Goal: Information Seeking & Learning: Learn about a topic

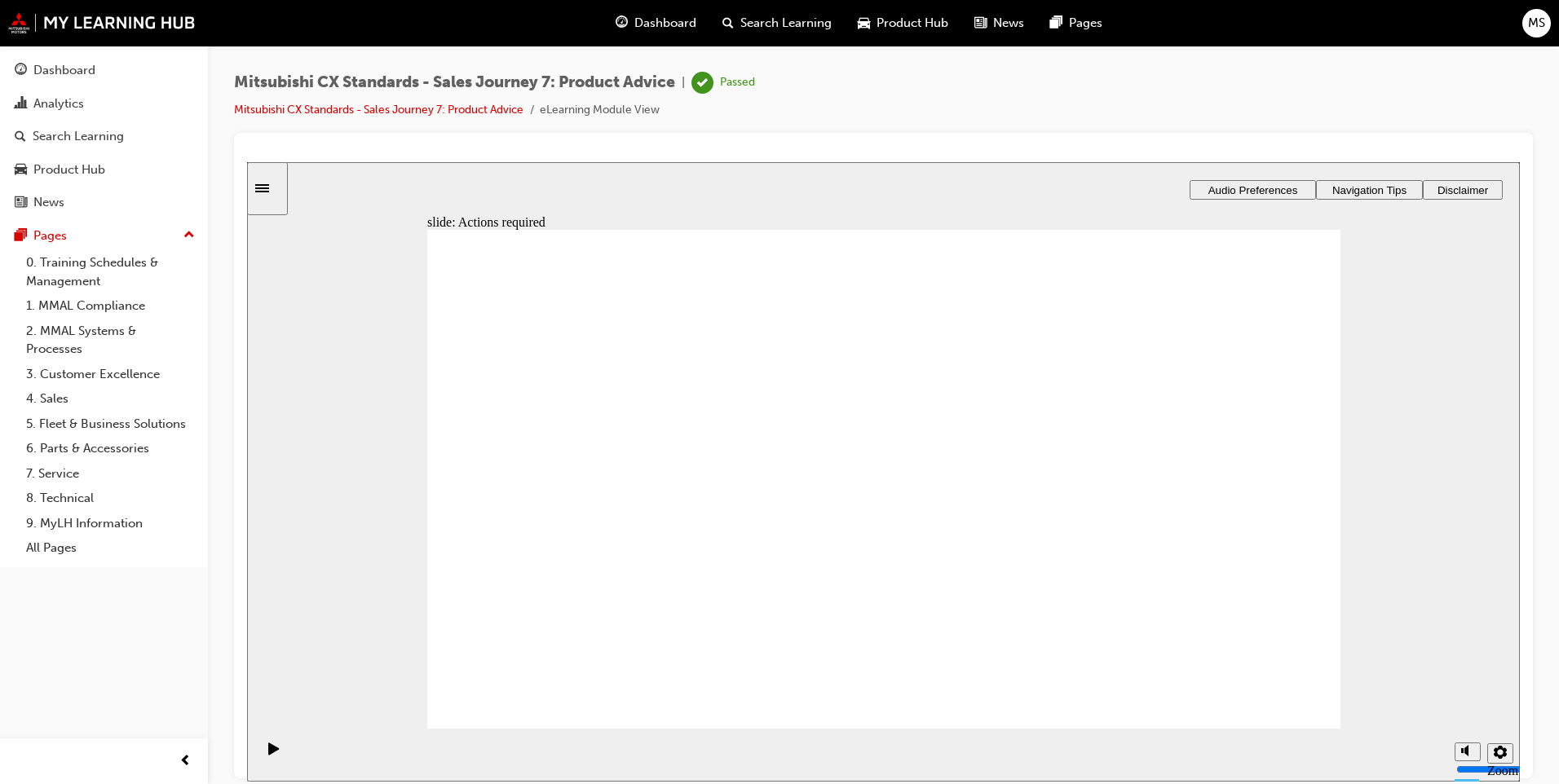
click at [662, 23] on span "Dashboard" at bounding box center [666, 23] width 62 height 18
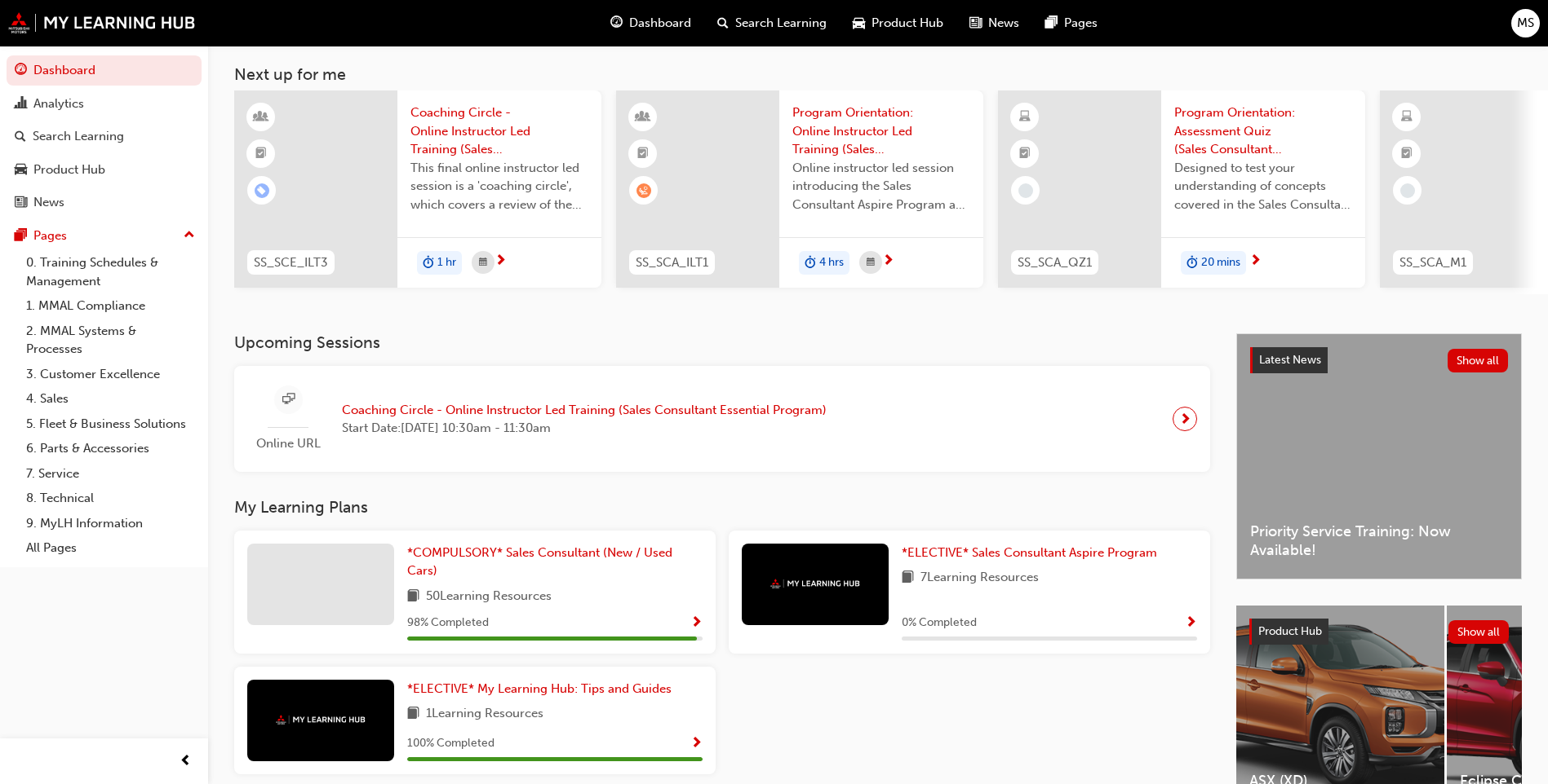
scroll to position [190, 0]
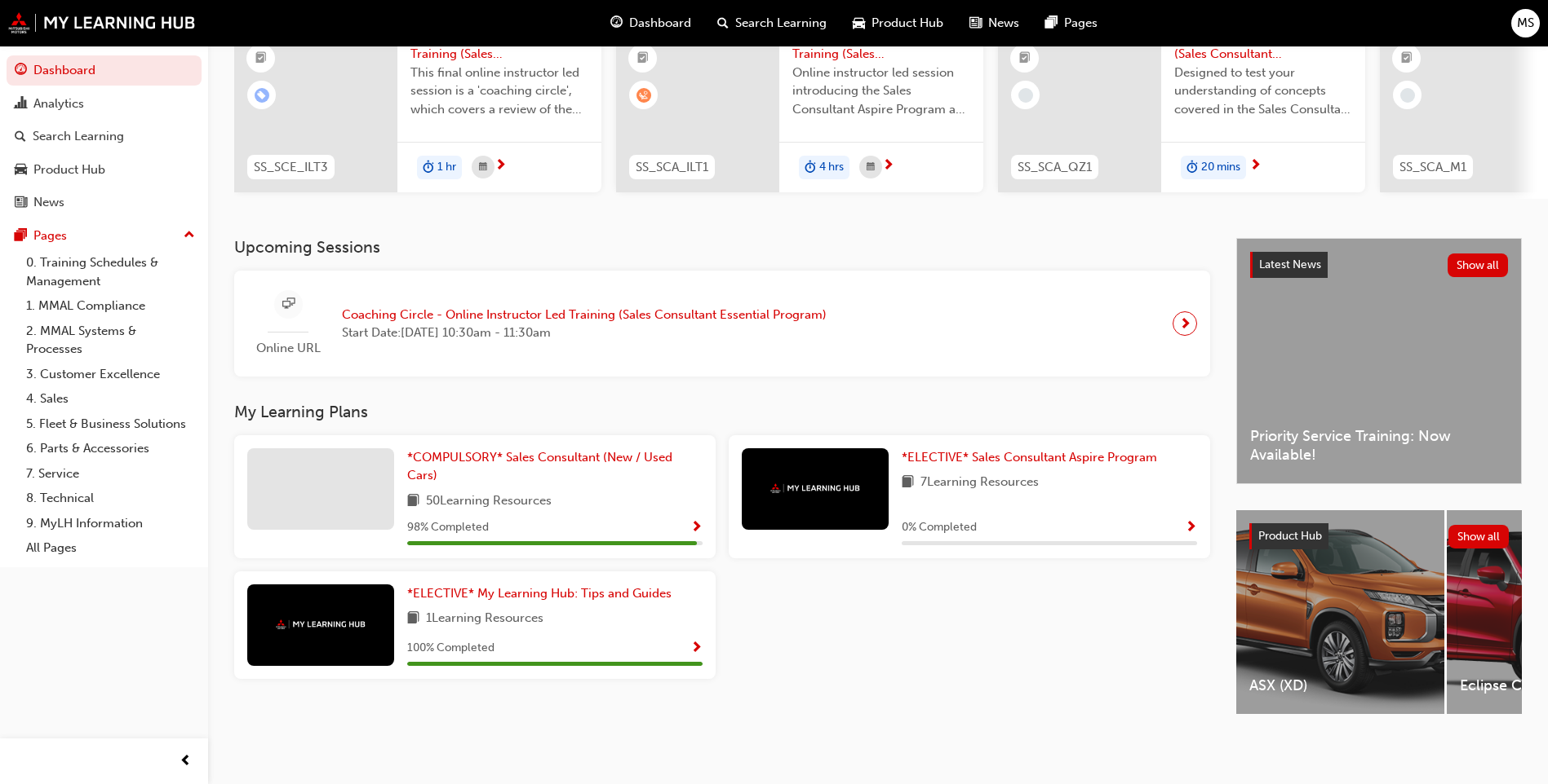
drag, startPoint x: 663, startPoint y: 503, endPoint x: 657, endPoint y: 486, distance: 18.0
click at [663, 503] on div "50 Learning Resources" at bounding box center [555, 502] width 296 height 20
click at [634, 453] on span "*COMPULSORY* Sales Consultant (New / Used Cars)" at bounding box center [539, 467] width 265 height 33
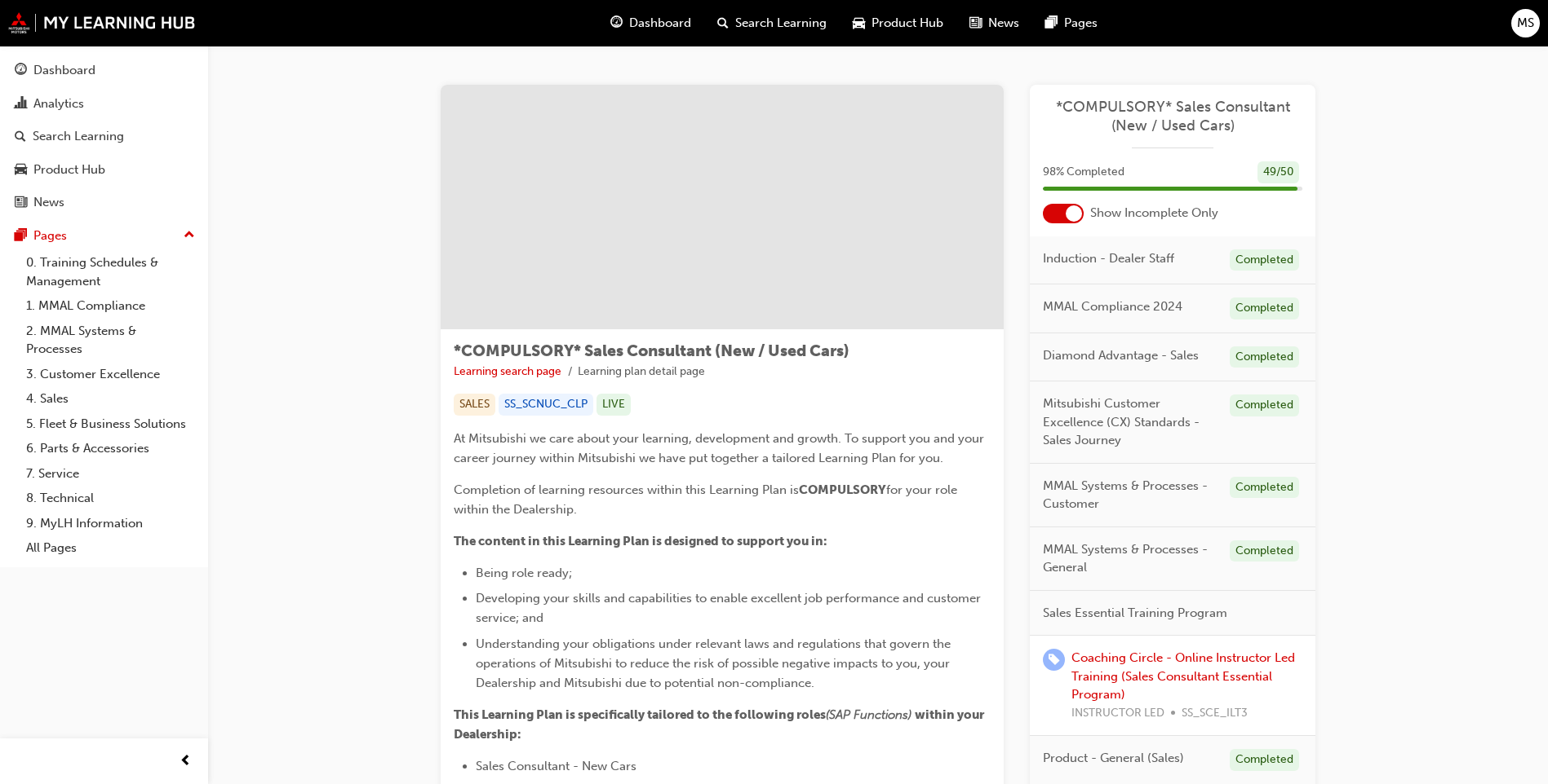
click at [1522, 13] on div "MS" at bounding box center [1525, 23] width 28 height 28
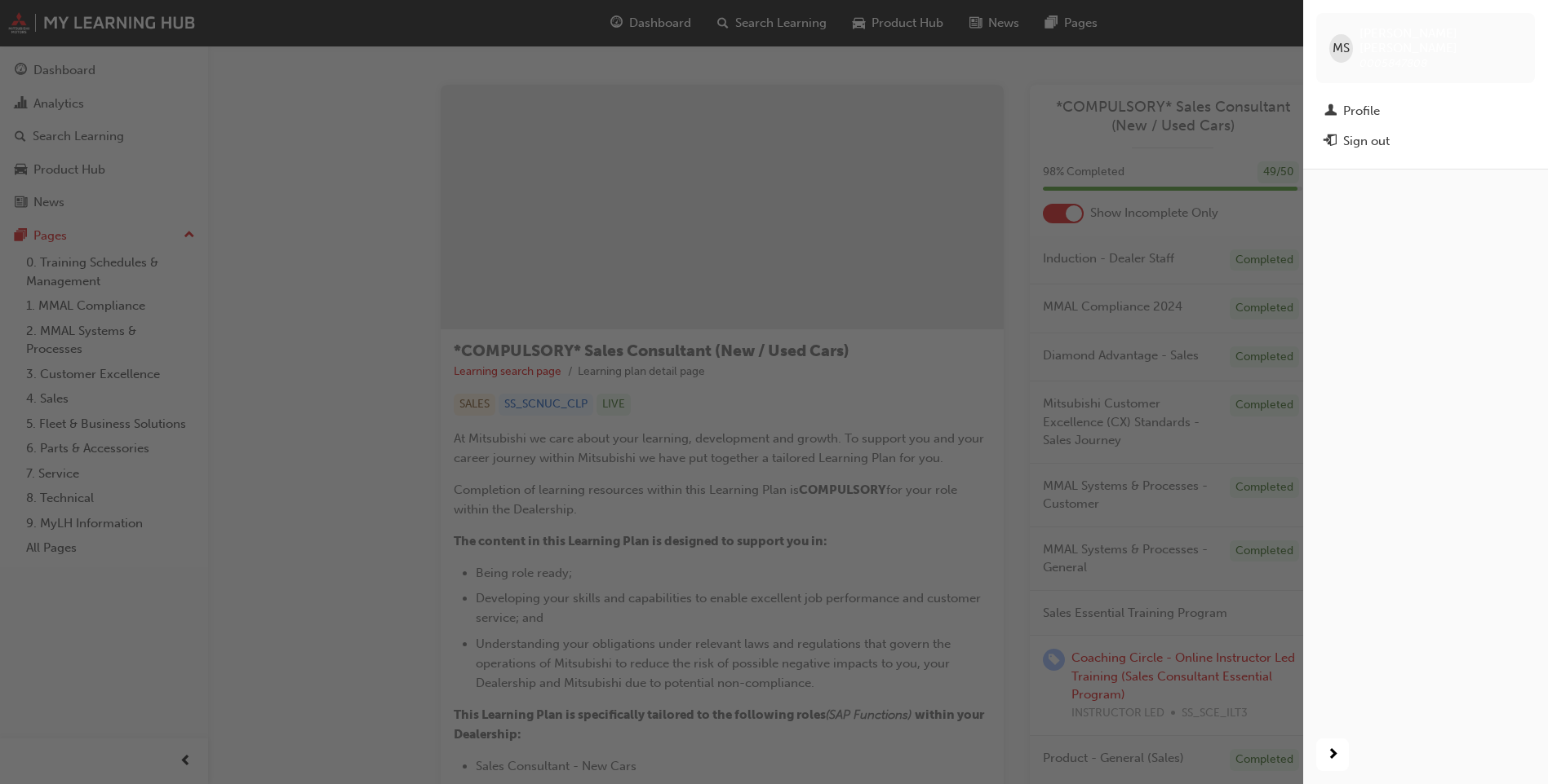
click at [1342, 40] on span "MS" at bounding box center [1341, 48] width 18 height 18
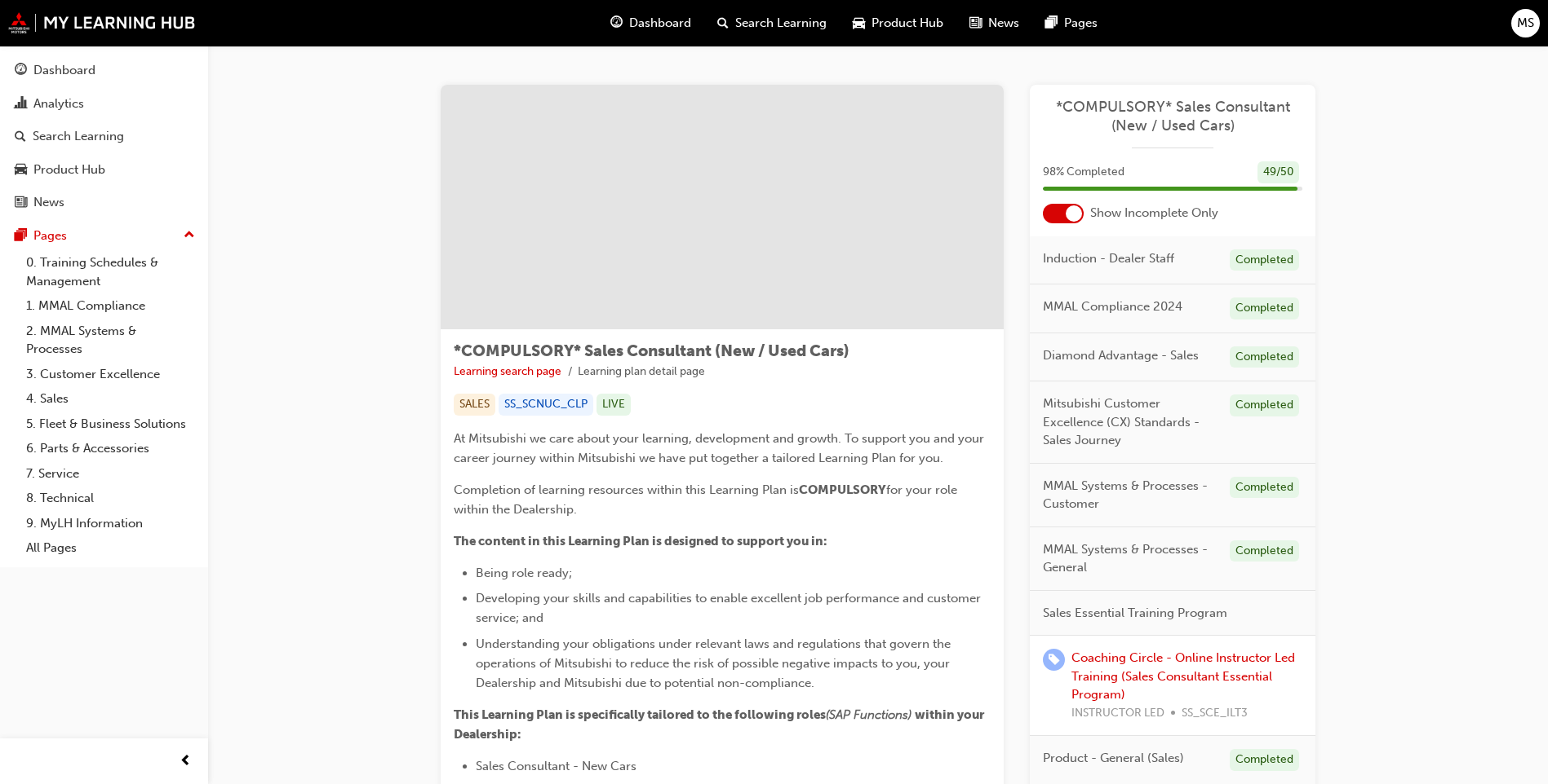
click at [1219, 36] on div "Dashboard Search Learning Product Hub News Pages MS" at bounding box center [774, 23] width 1548 height 47
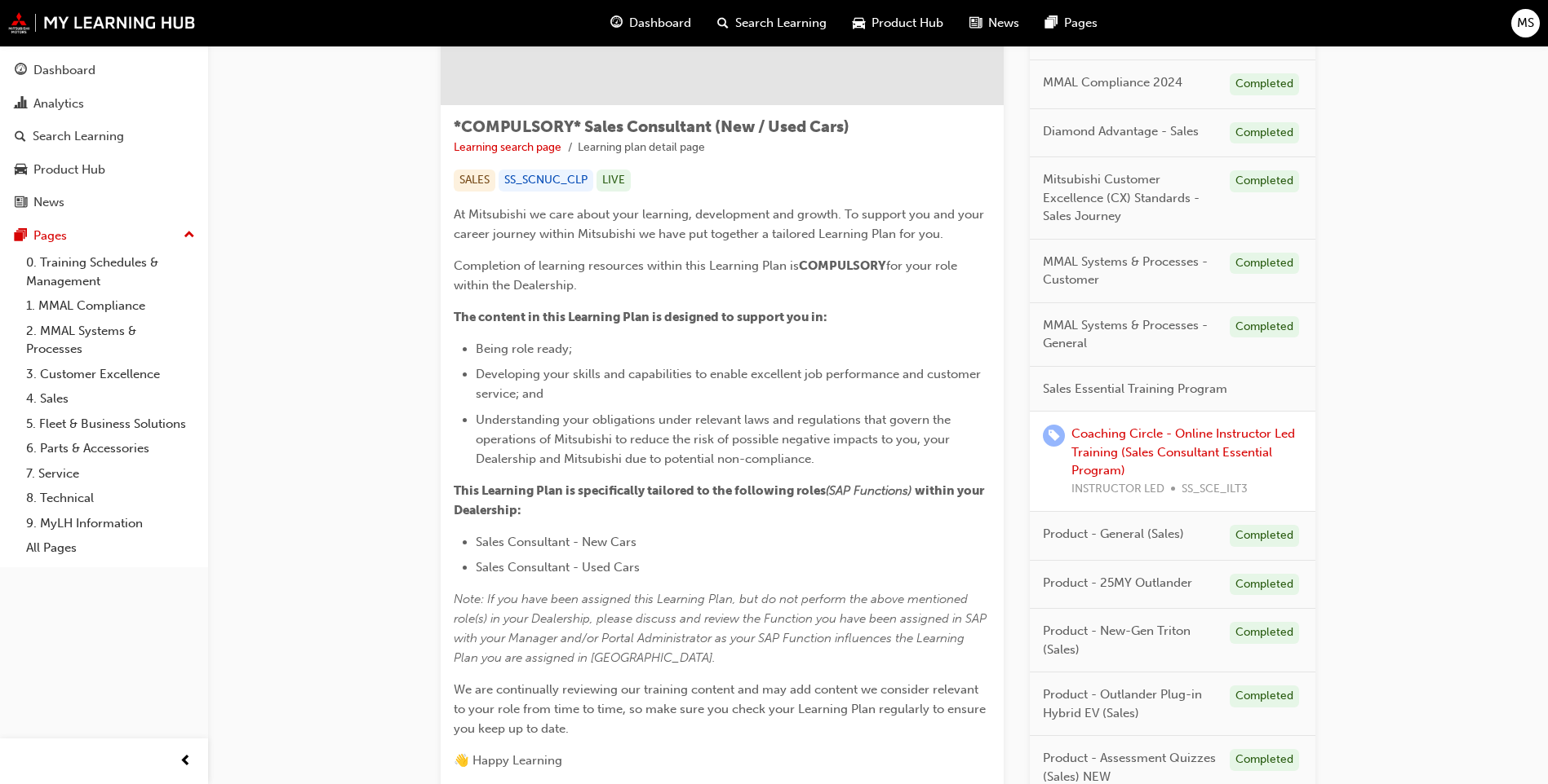
scroll to position [245, 0]
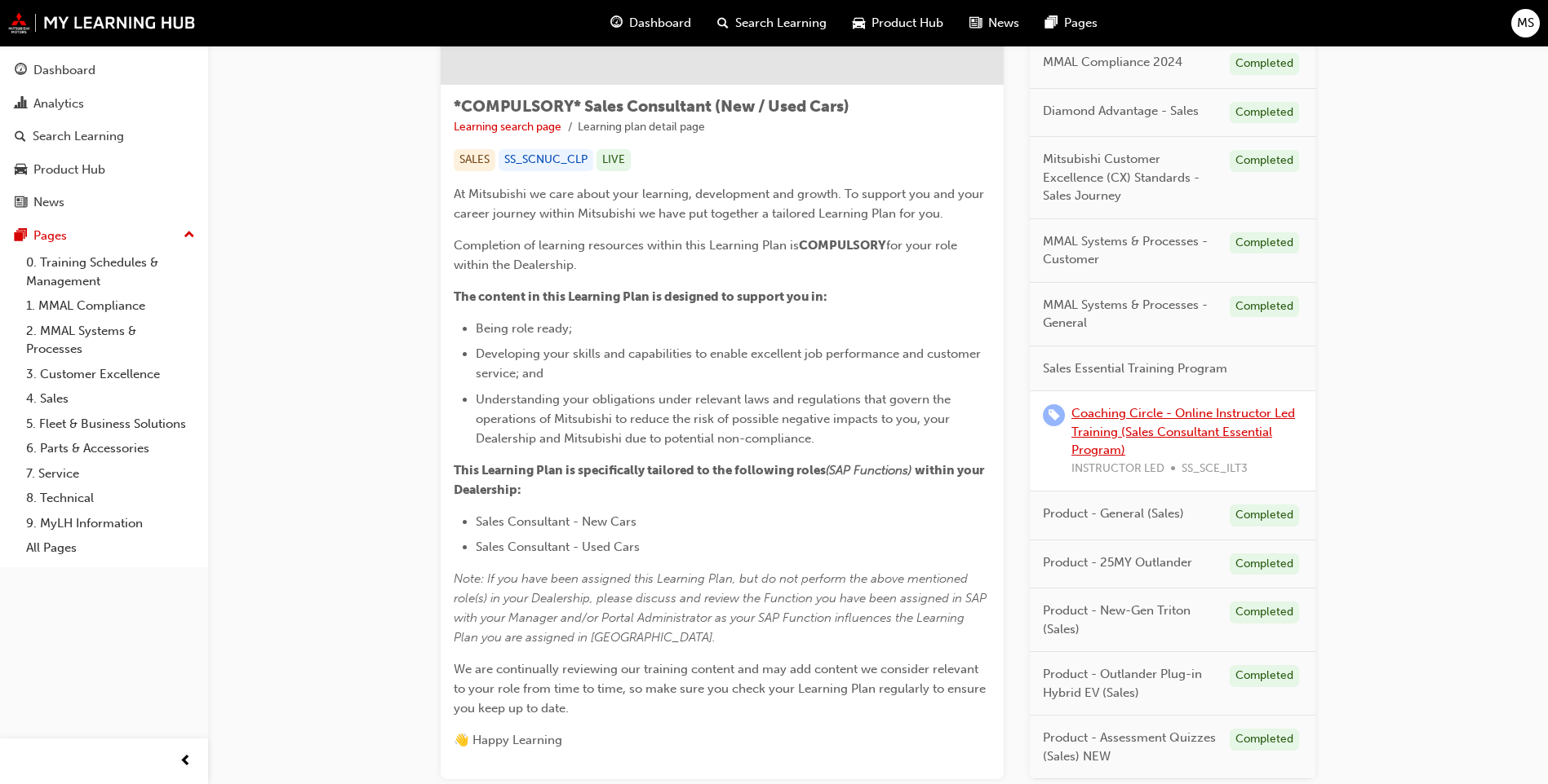
click at [1116, 434] on link "Coaching Circle - Online Instructor Led Training (Sales Consultant Essential Pr…" at bounding box center [1183, 432] width 224 height 52
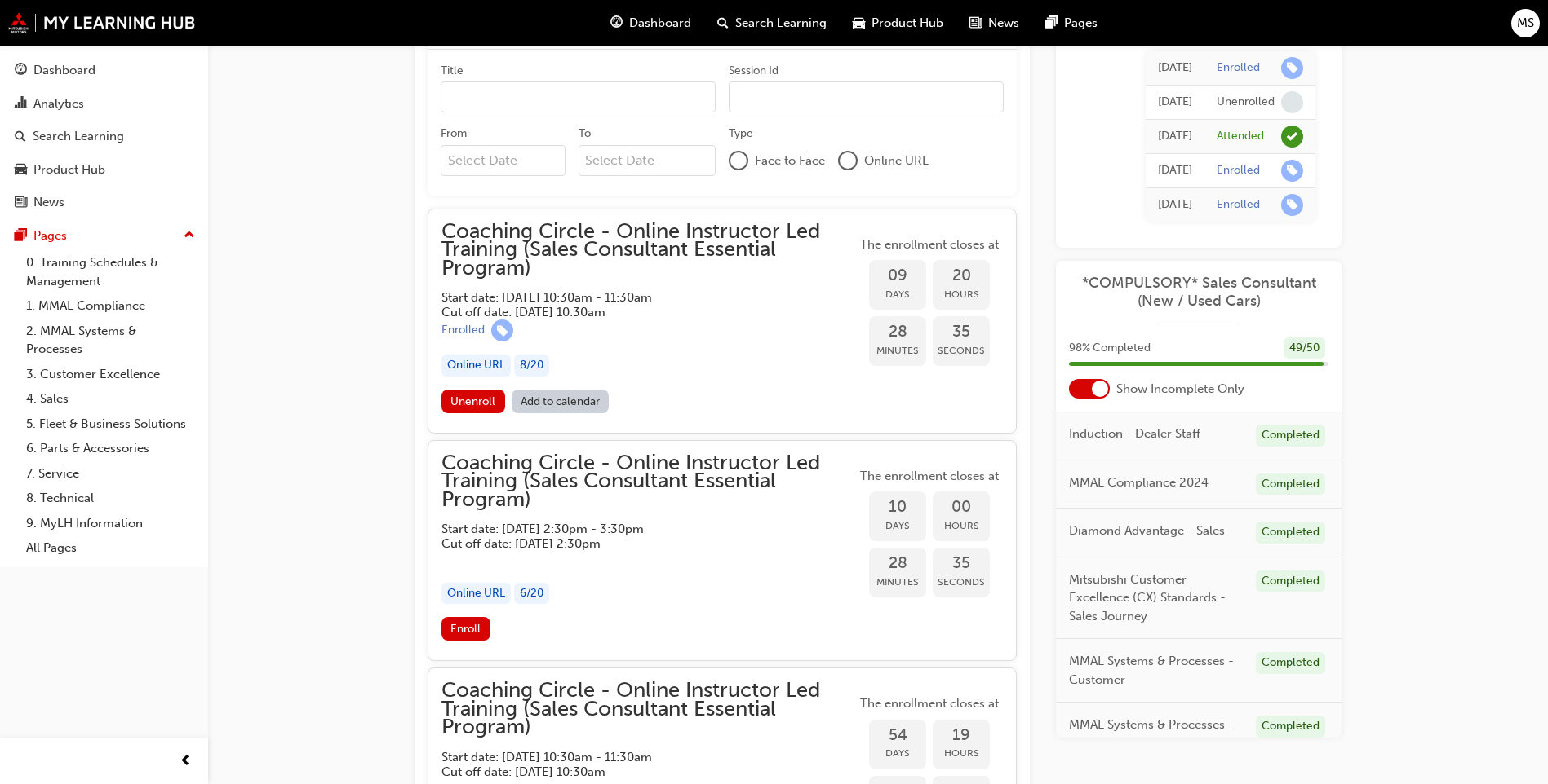
scroll to position [1304, 0]
